Goal: Task Accomplishment & Management: Manage account settings

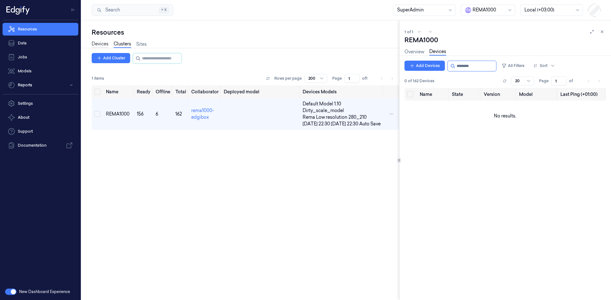
click at [101, 42] on link "Devices" at bounding box center [100, 44] width 17 height 7
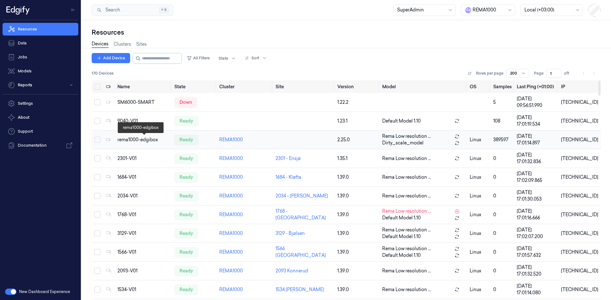
click at [131, 142] on div "rema1000-edgibox" at bounding box center [143, 140] width 52 height 7
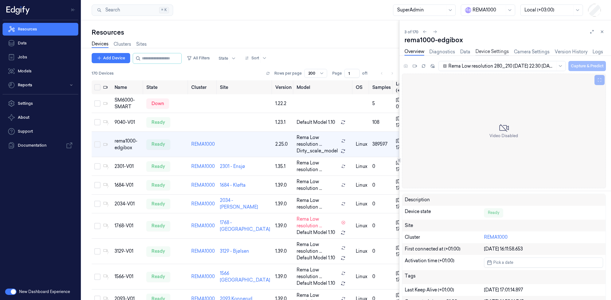
click at [493, 51] on link "Device Settings" at bounding box center [491, 51] width 33 height 7
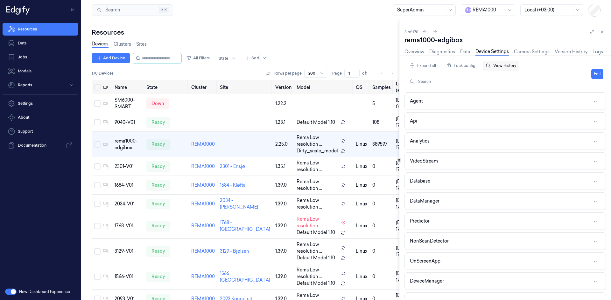
click at [508, 65] on button "View History" at bounding box center [501, 66] width 36 height 10
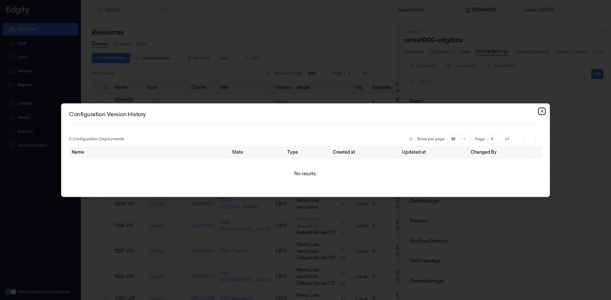
click at [539, 112] on icon "button" at bounding box center [541, 111] width 5 height 5
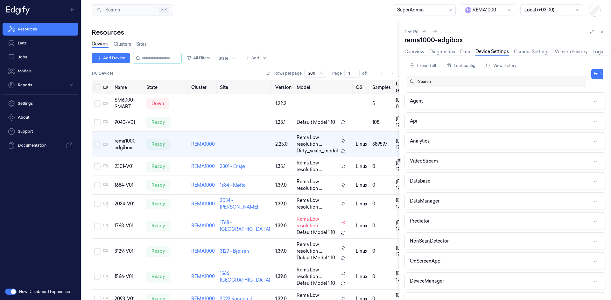
click at [417, 81] on div "Search" at bounding box center [498, 81] width 169 height 11
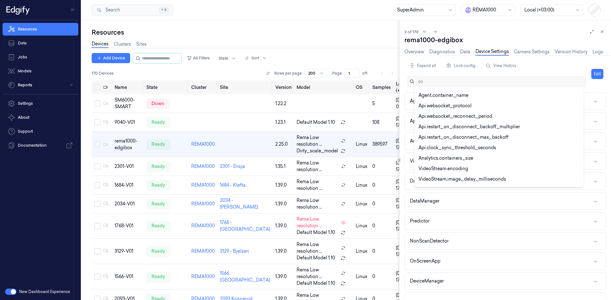
type input "c"
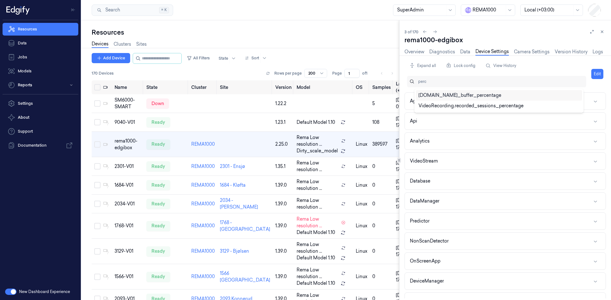
type input "perce"
click at [486, 107] on div "VideoRecording.recorded_sessions_percentage" at bounding box center [470, 106] width 105 height 7
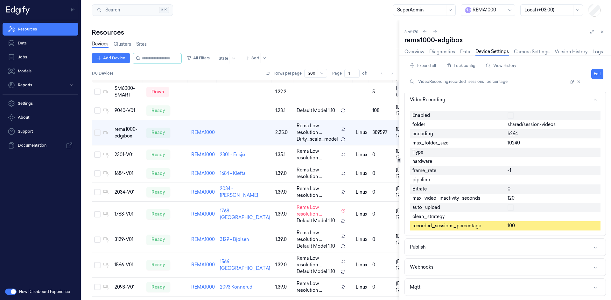
scroll to position [13, 0]
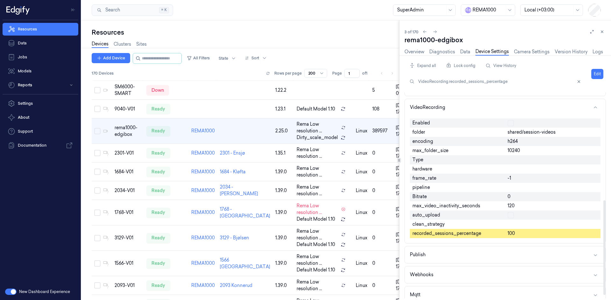
drag, startPoint x: 451, startPoint y: 101, endPoint x: 486, endPoint y: 230, distance: 133.1
click at [486, 230] on div "VideoRecording Enabled folder shared/session-videos encoding h264 max_folder_si…" at bounding box center [504, 171] width 201 height 145
drag, startPoint x: 486, startPoint y: 237, endPoint x: 411, endPoint y: 238, distance: 75.1
click at [411, 238] on div "recorded_sessions_percentage" at bounding box center [457, 234] width 95 height 9
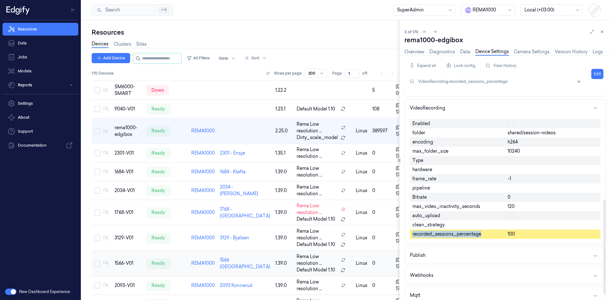
copy span "recorded_sessions_percentage"
click at [601, 167] on div "Enabled folder shared/session-videos encoding h264 max_folder_size 10240 Type h…" at bounding box center [504, 181] width 201 height 128
